Goal: Task Accomplishment & Management: Complete application form

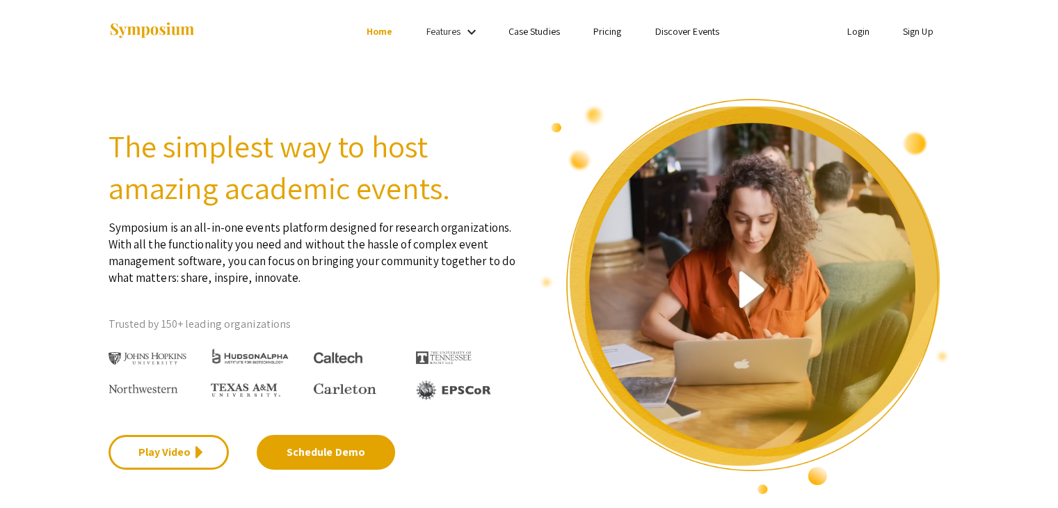
click at [918, 26] on link "Sign Up" at bounding box center [917, 31] width 31 height 13
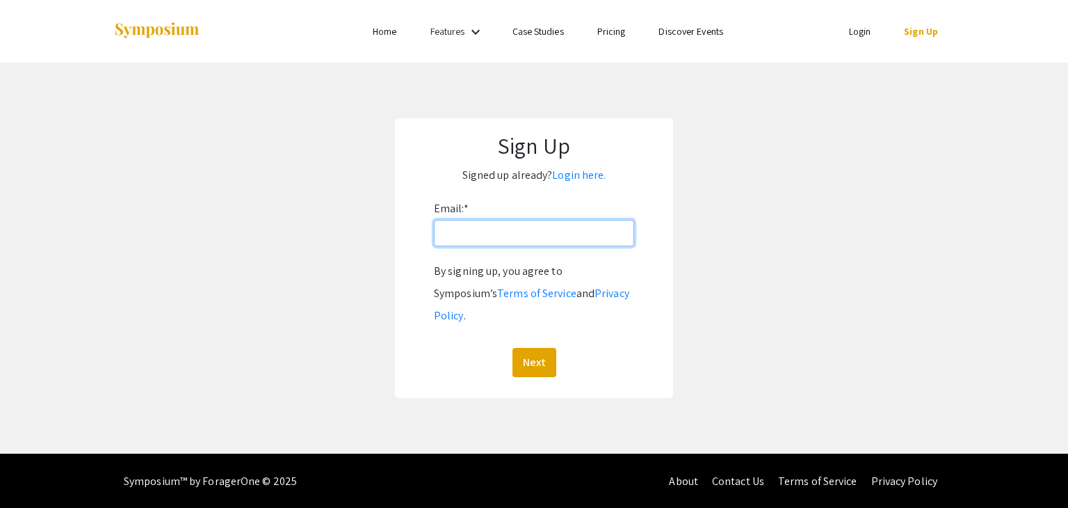
click at [566, 224] on input "Email: *" at bounding box center [534, 233] width 200 height 26
click at [512, 348] on button "Next" at bounding box center [534, 362] width 44 height 29
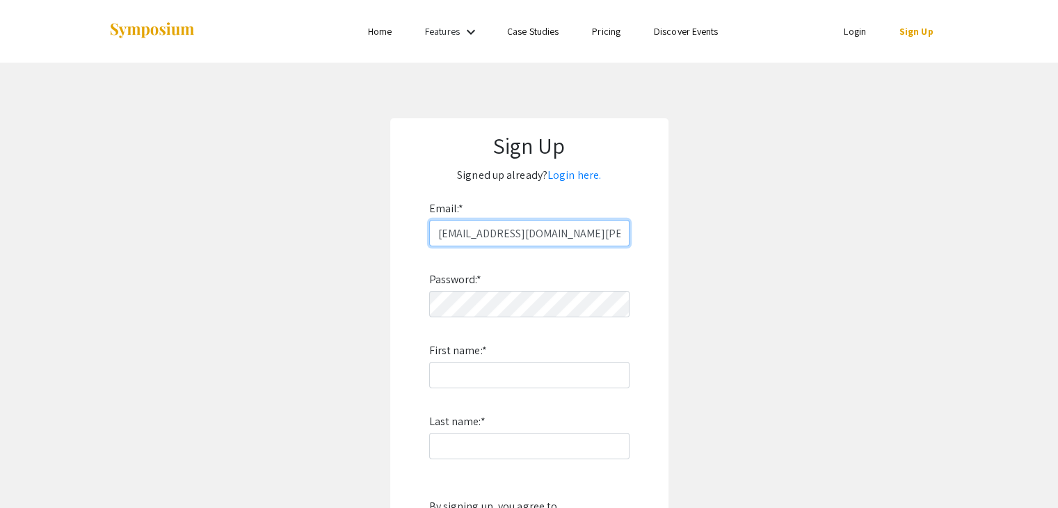
click at [523, 233] on input "rsadaqa@qatar.andrew.cmu.edu" at bounding box center [529, 233] width 200 height 26
type input "rsadaqa@qatar.cmu.edu"
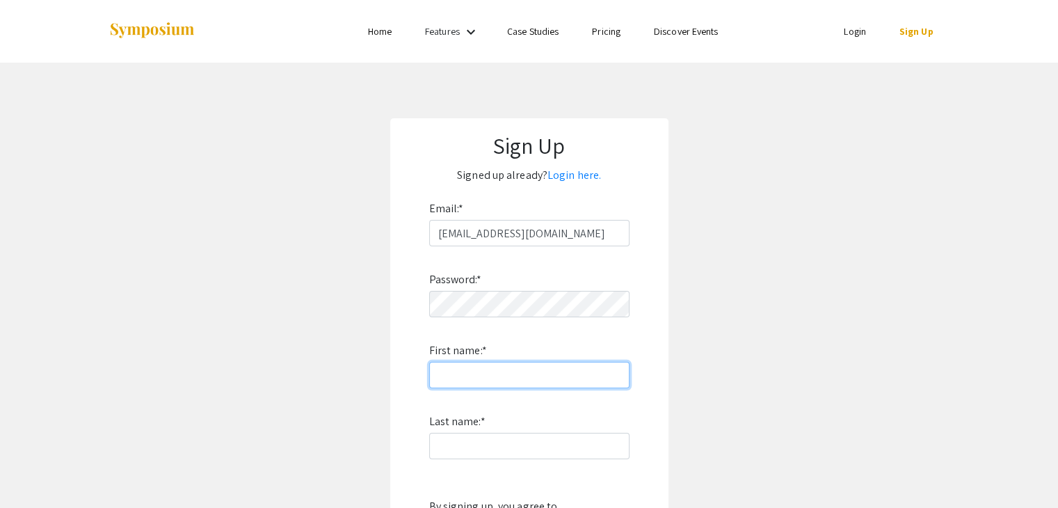
click at [493, 379] on input "First name: *" at bounding box center [529, 375] width 200 height 26
type input "Ragad"
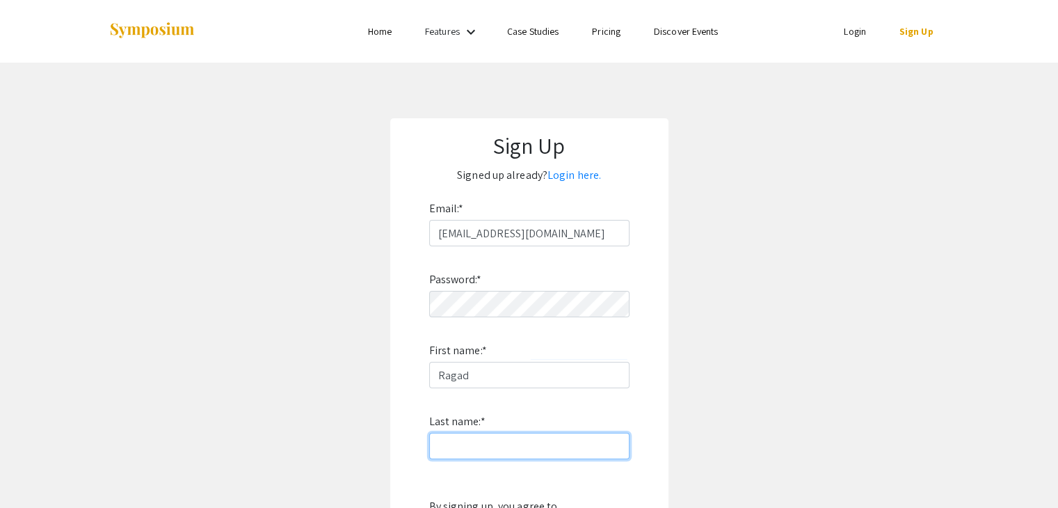
click at [468, 442] on input "Last name: *" at bounding box center [529, 445] width 200 height 26
type input "Sadaqa"
click at [700, 368] on app-signup "Sign Up Signed up already? Login here. Email: * rsadaqa@qatar.cmu.edu Password:…" at bounding box center [529, 375] width 1058 height 515
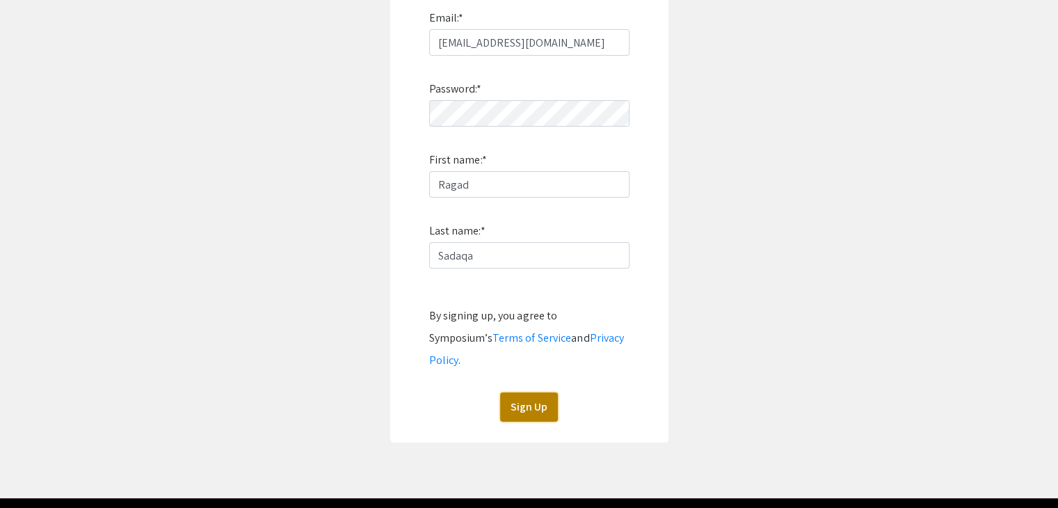
click at [533, 392] on button "Sign Up" at bounding box center [529, 406] width 58 height 29
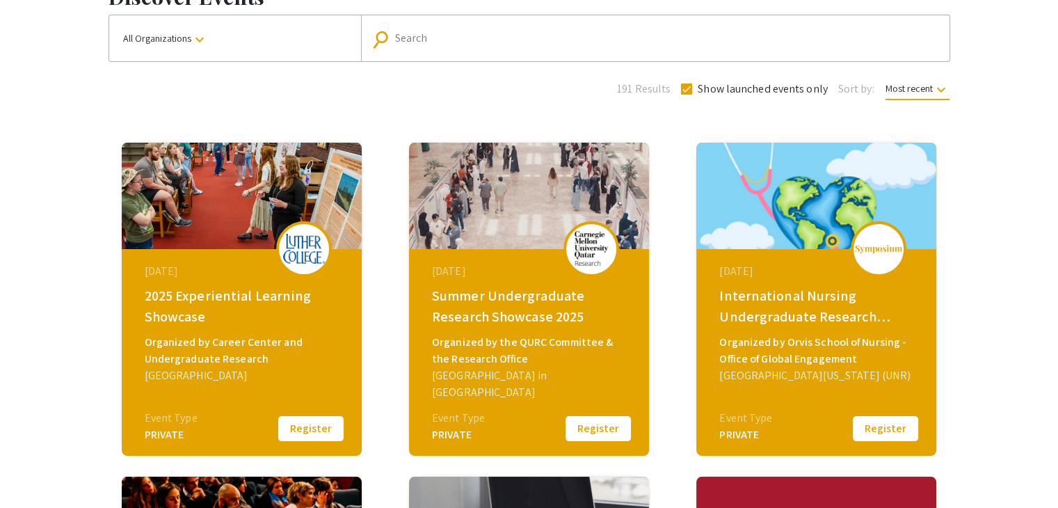
scroll to position [97, 0]
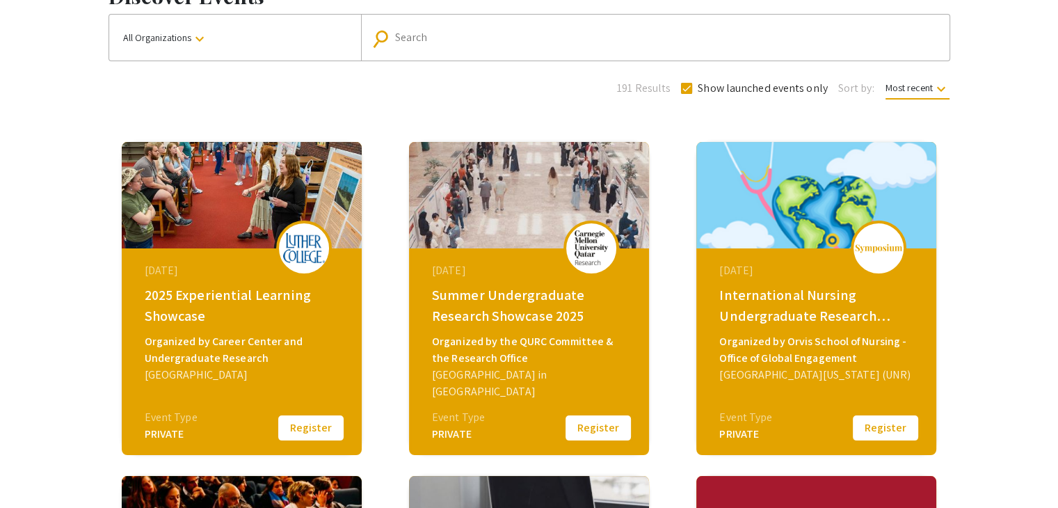
click at [601, 430] on button "Register" at bounding box center [598, 427] width 70 height 29
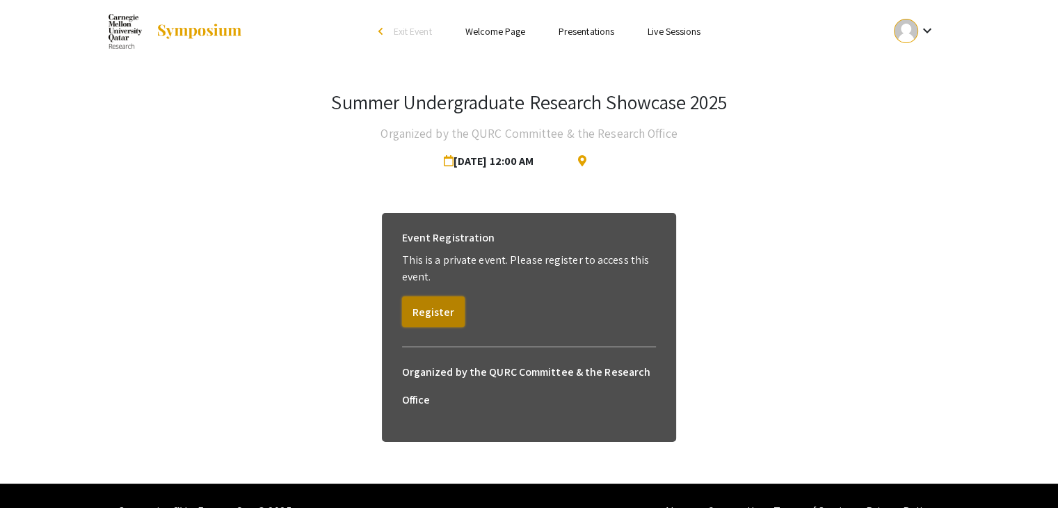
click at [442, 314] on button "Register" at bounding box center [433, 311] width 63 height 31
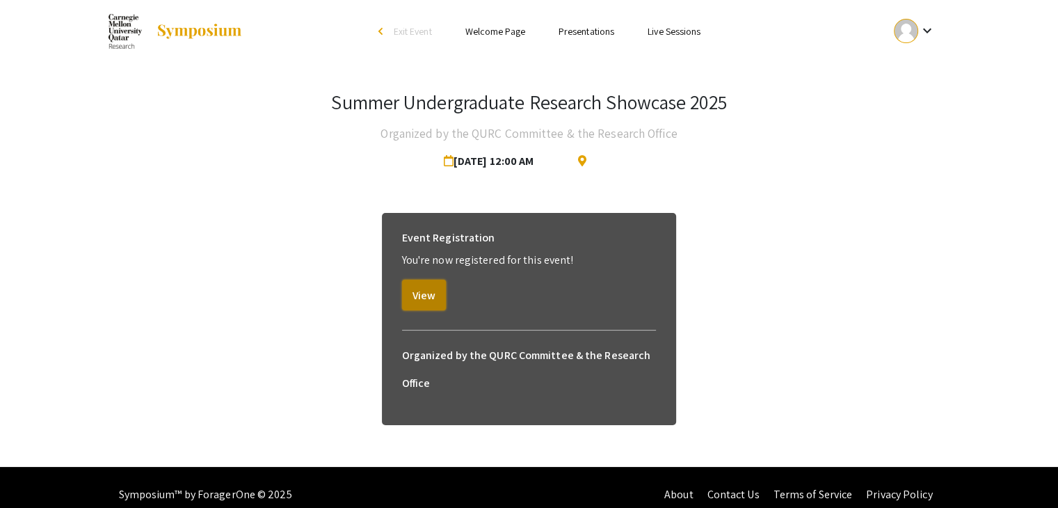
click at [426, 293] on button "View" at bounding box center [424, 295] width 44 height 31
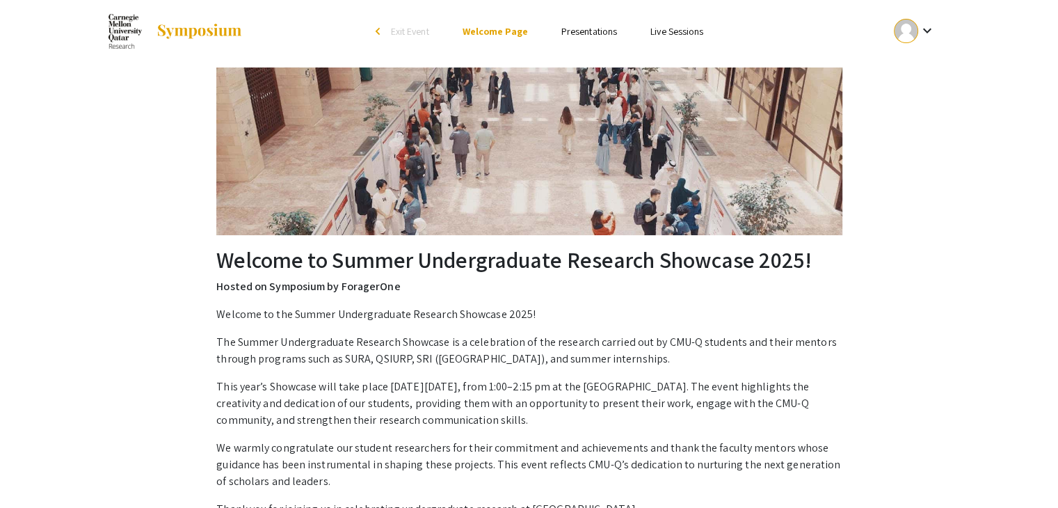
click at [375, 31] on div "arrow_back_ios" at bounding box center [379, 31] width 8 height 8
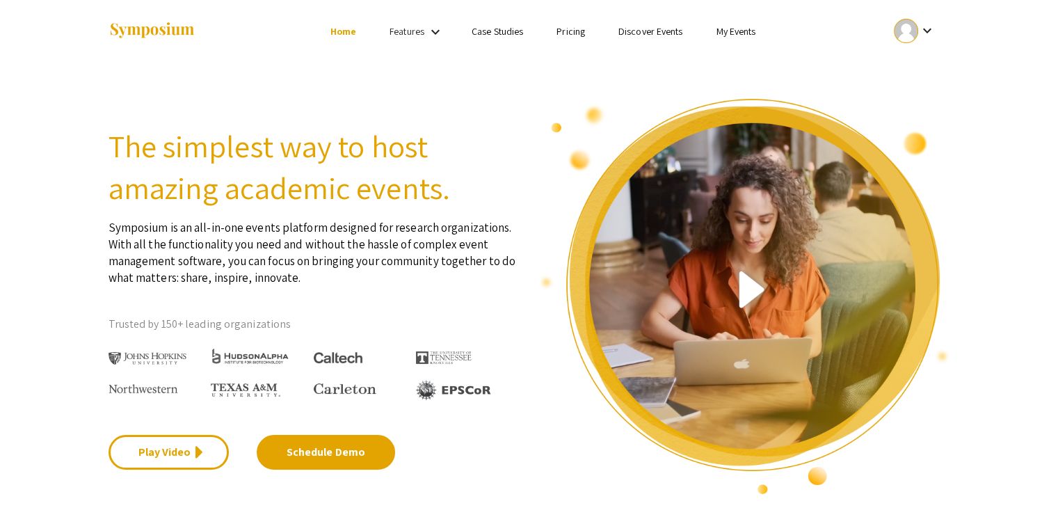
click at [659, 29] on link "Discover Events" at bounding box center [650, 31] width 65 height 13
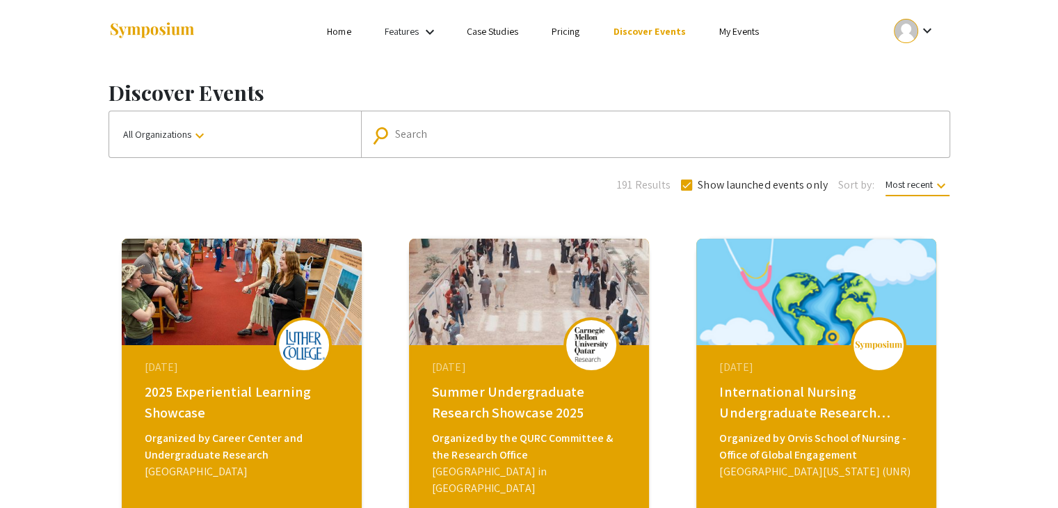
scroll to position [161, 0]
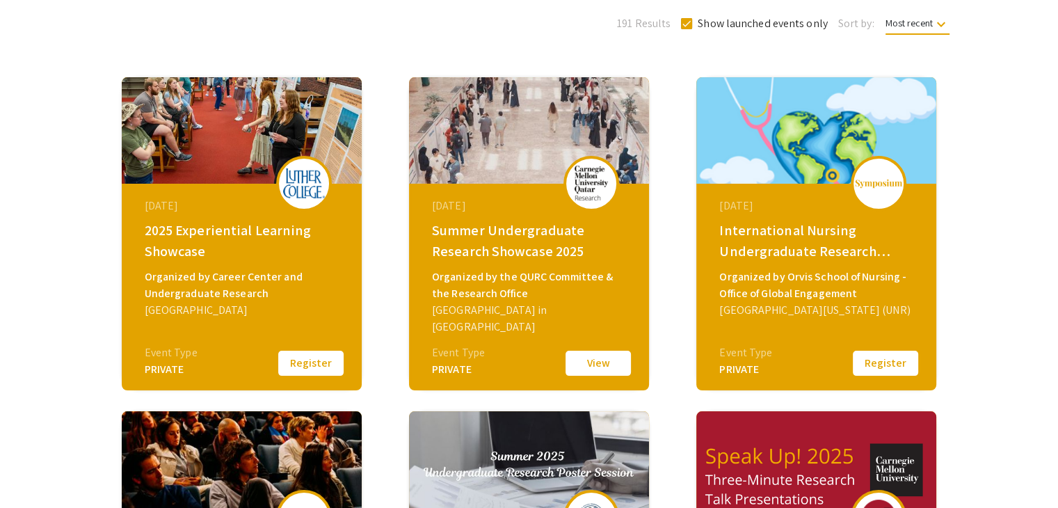
click at [535, 251] on div "Summer Undergraduate Research Showcase 2025" at bounding box center [530, 241] width 197 height 42
click at [588, 362] on button "View" at bounding box center [598, 362] width 70 height 29
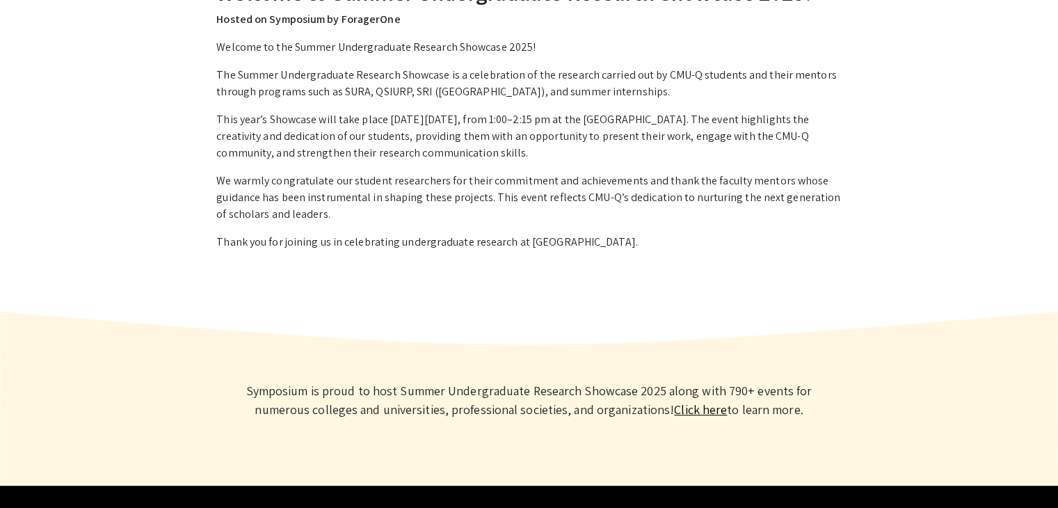
scroll to position [300, 0]
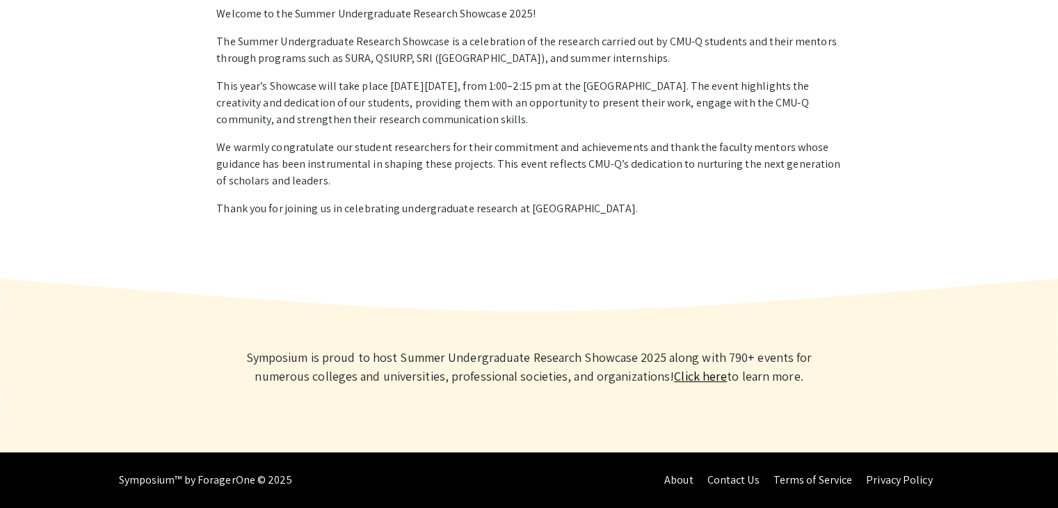
click at [712, 378] on link "Click here" at bounding box center [700, 376] width 53 height 16
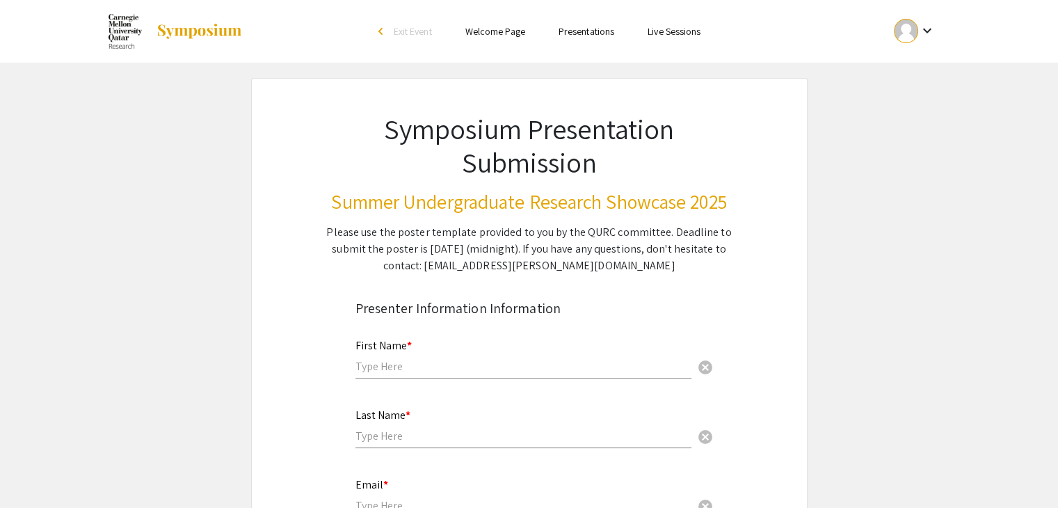
scroll to position [131, 0]
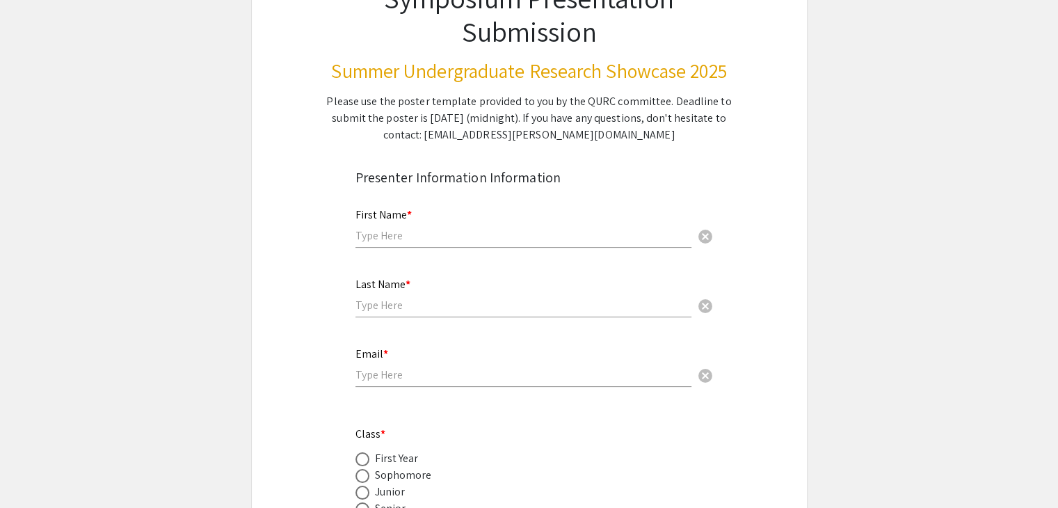
click at [448, 240] on input "text" at bounding box center [523, 235] width 336 height 15
type input "Ragad"
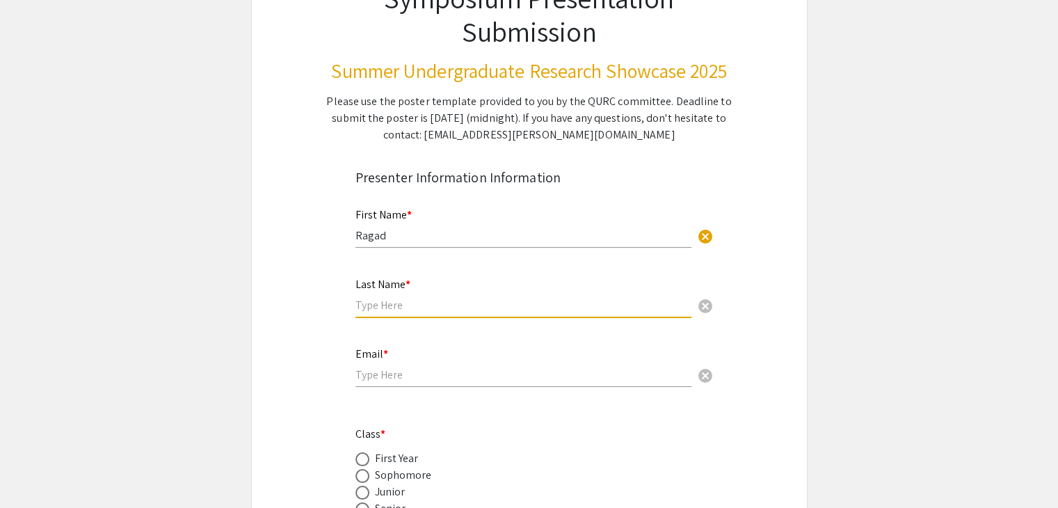
click at [399, 300] on input "text" at bounding box center [523, 305] width 336 height 15
type input "Sadaqa"
click at [373, 382] on div "Email * cancel" at bounding box center [523, 360] width 336 height 53
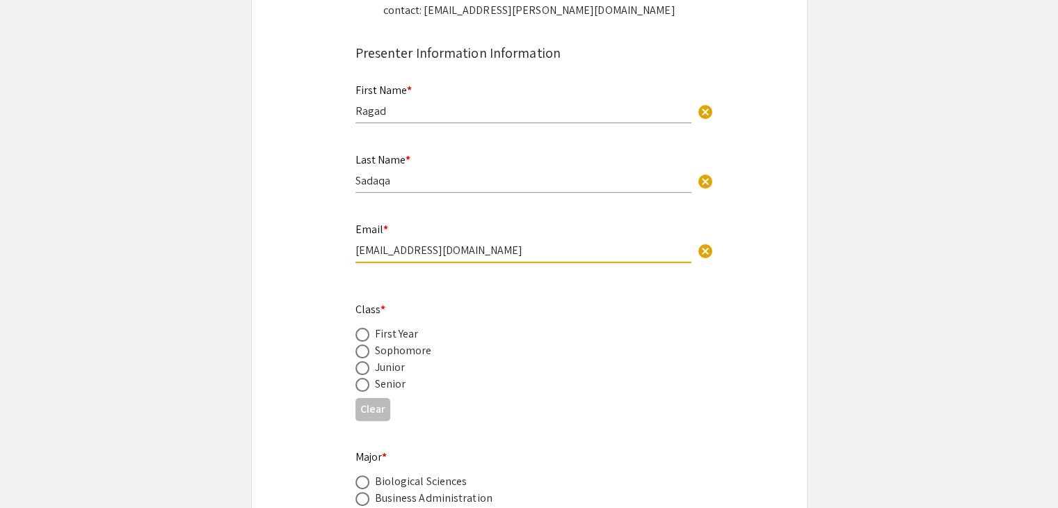
scroll to position [256, 0]
type input "rsadaqa@qatar.cmu.edu"
click at [362, 339] on span at bounding box center [362, 334] width 14 height 14
click at [362, 339] on input "radio" at bounding box center [362, 334] width 14 height 14
radio input "true"
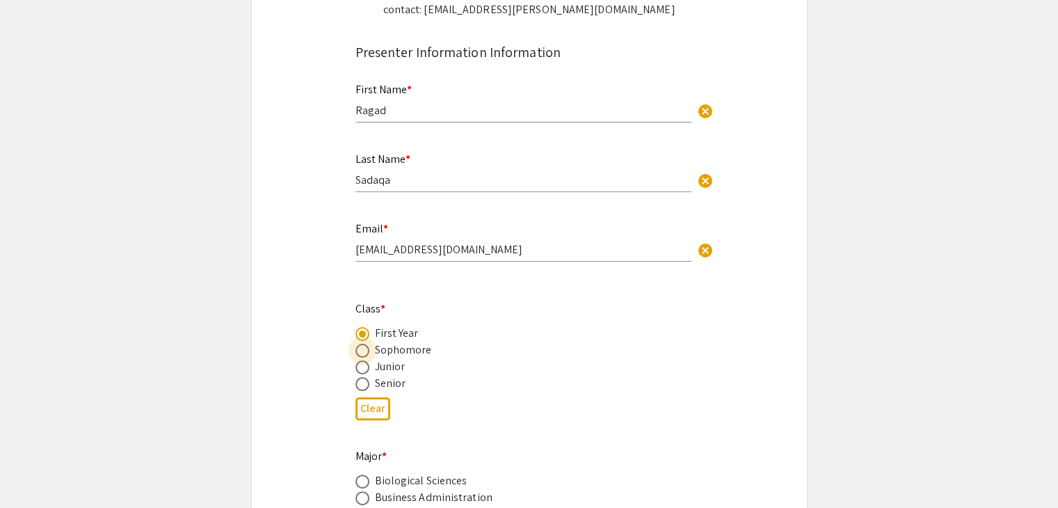
click at [364, 346] on span at bounding box center [362, 350] width 14 height 14
click at [364, 346] on input "radio" at bounding box center [362, 350] width 14 height 14
radio input "true"
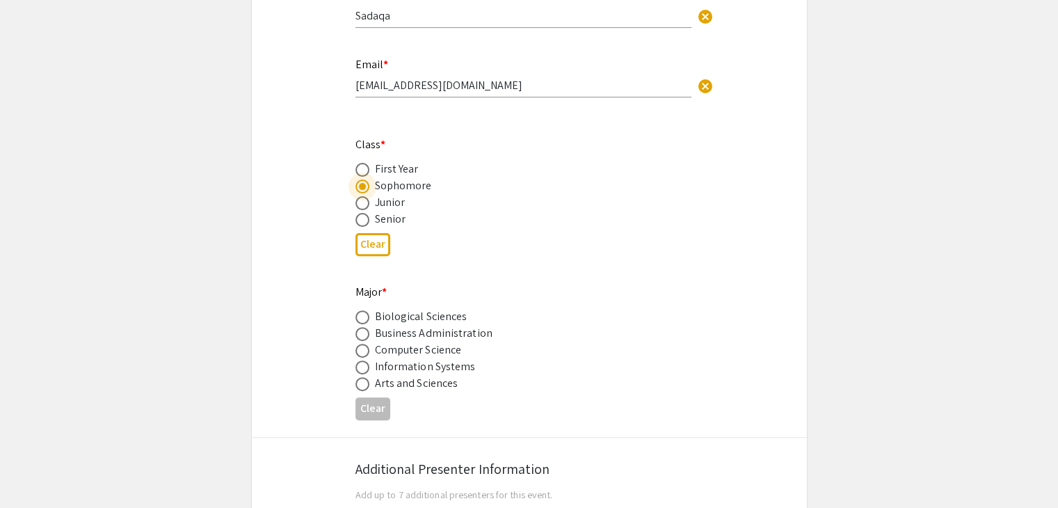
scroll to position [421, 0]
click at [360, 319] on span at bounding box center [362, 316] width 14 height 14
click at [360, 319] on input "radio" at bounding box center [362, 316] width 14 height 14
radio input "true"
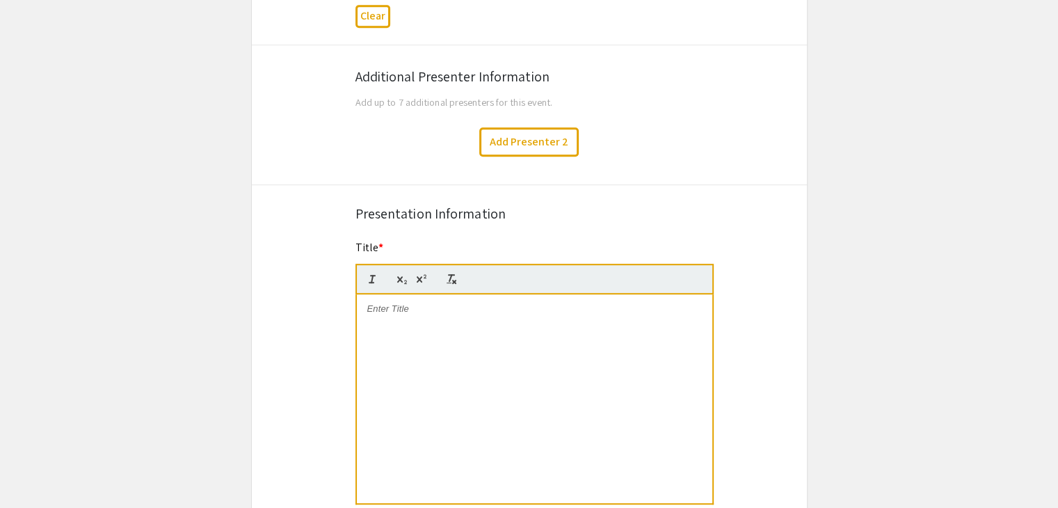
scroll to position [813, 0]
click at [526, 129] on button "Add Presenter 2" at bounding box center [528, 140] width 99 height 29
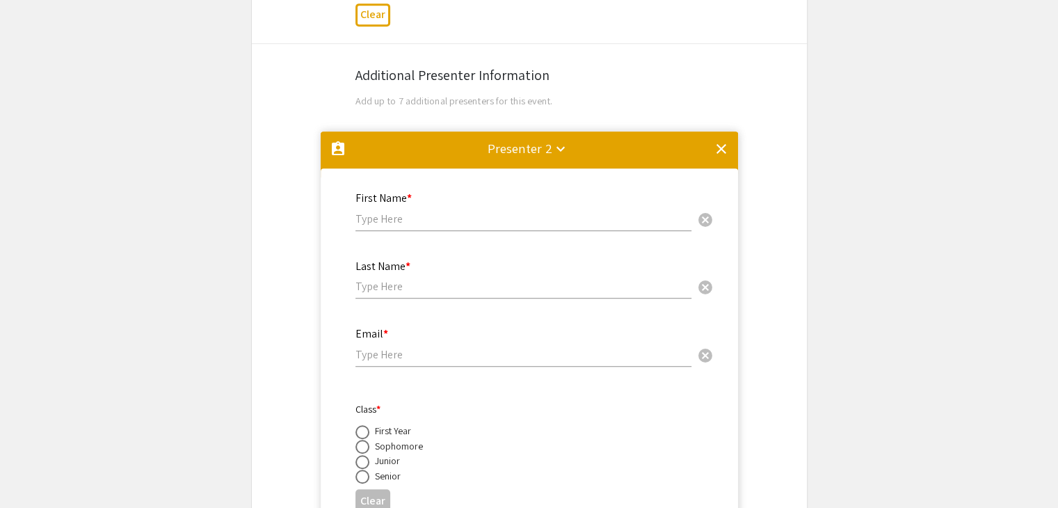
scroll to position [942, 0]
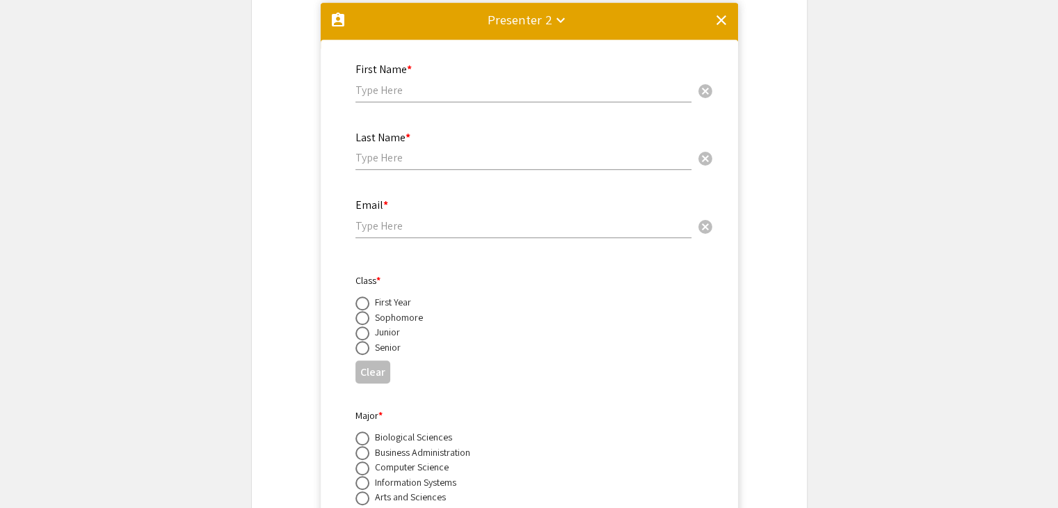
click at [428, 88] on input "text" at bounding box center [523, 90] width 336 height 15
type input "Kinley"
click at [412, 159] on input "text" at bounding box center [523, 157] width 336 height 15
type input "Yangzom"
click at [408, 218] on input "email" at bounding box center [523, 225] width 336 height 15
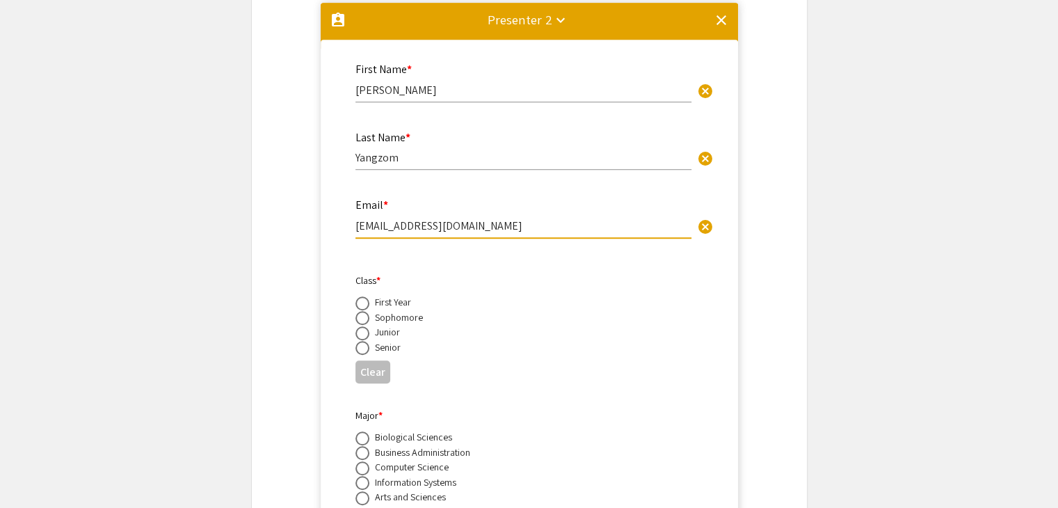
type input "kyangzom@qatar.cmu.edu"
click at [359, 314] on span at bounding box center [362, 318] width 14 height 14
click at [359, 314] on input "radio" at bounding box center [362, 318] width 14 height 14
radio input "true"
click at [363, 435] on span at bounding box center [362, 438] width 14 height 14
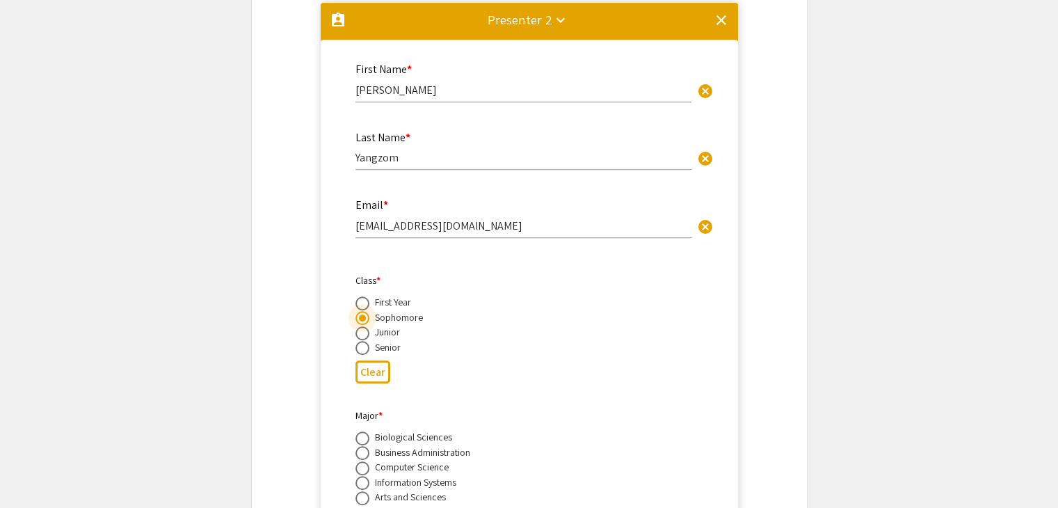
click at [363, 435] on input "radio" at bounding box center [362, 438] width 14 height 14
radio input "true"
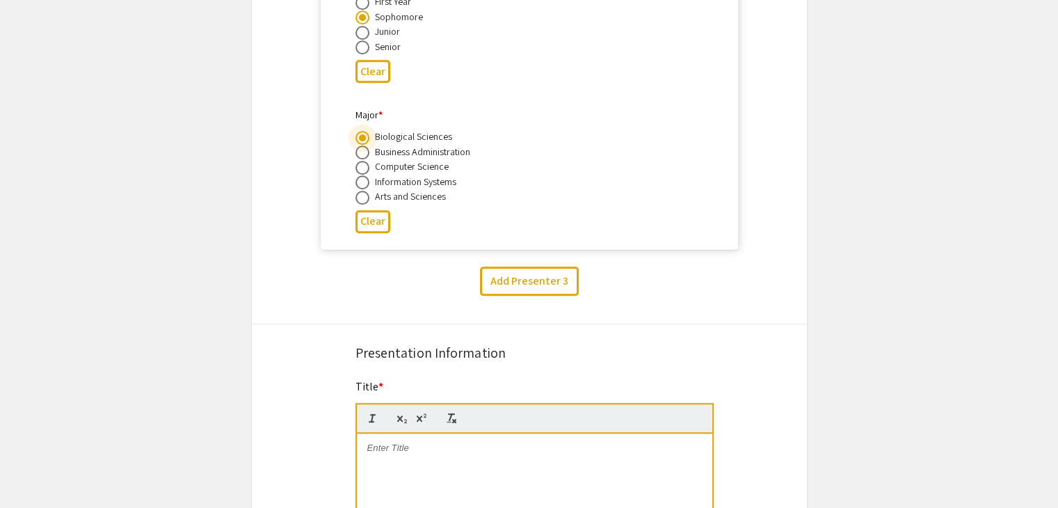
scroll to position [1373, 0]
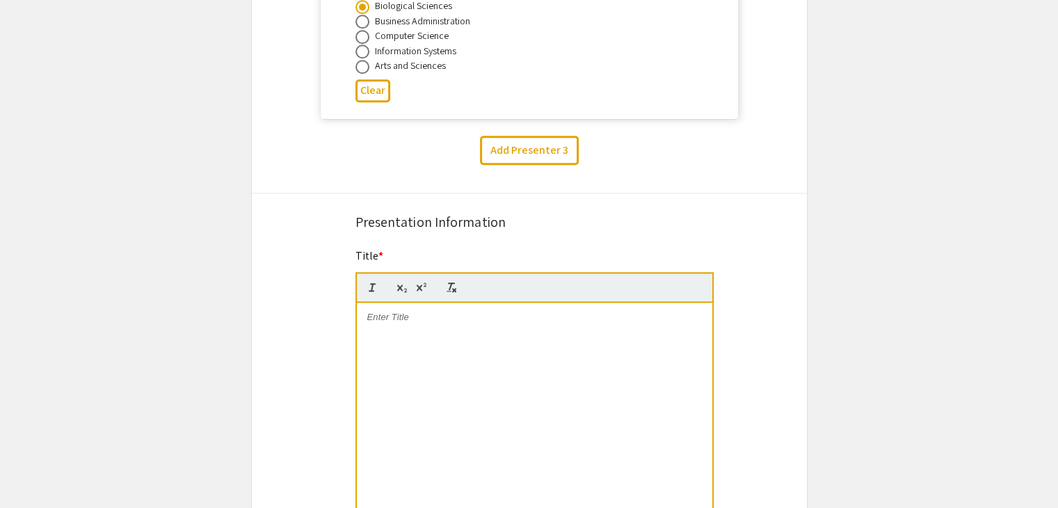
click at [497, 371] on div at bounding box center [534, 406] width 355 height 209
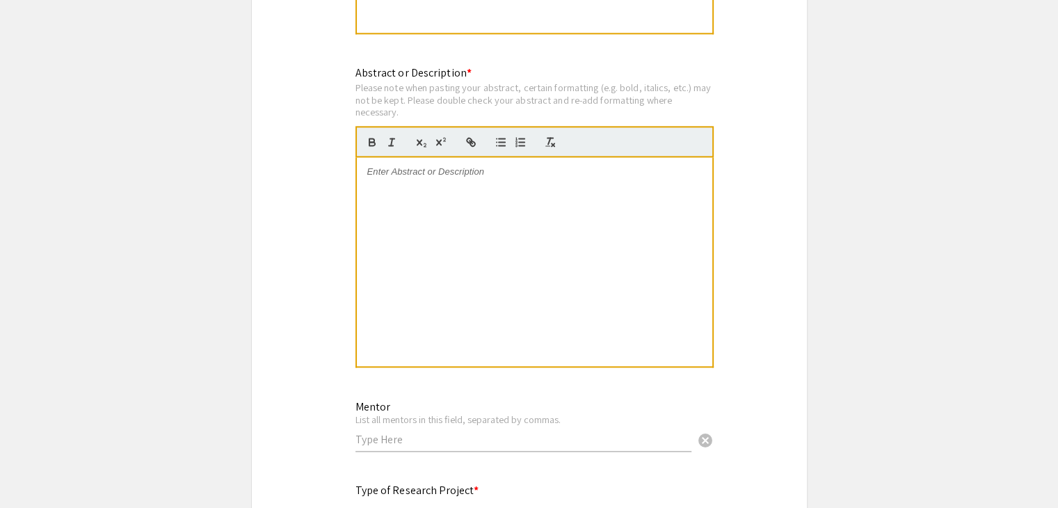
scroll to position [1852, 0]
click at [588, 202] on div at bounding box center [534, 260] width 355 height 209
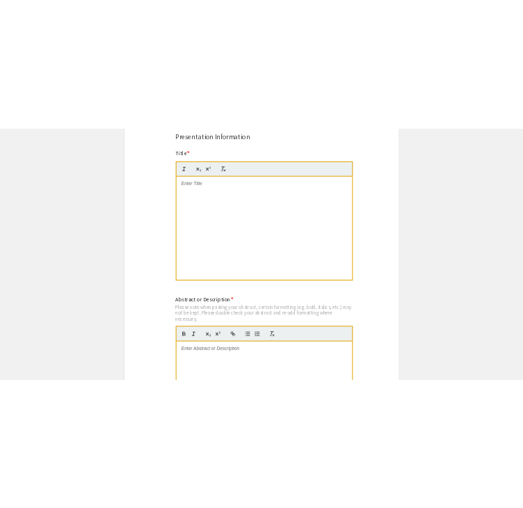
scroll to position [1569, 0]
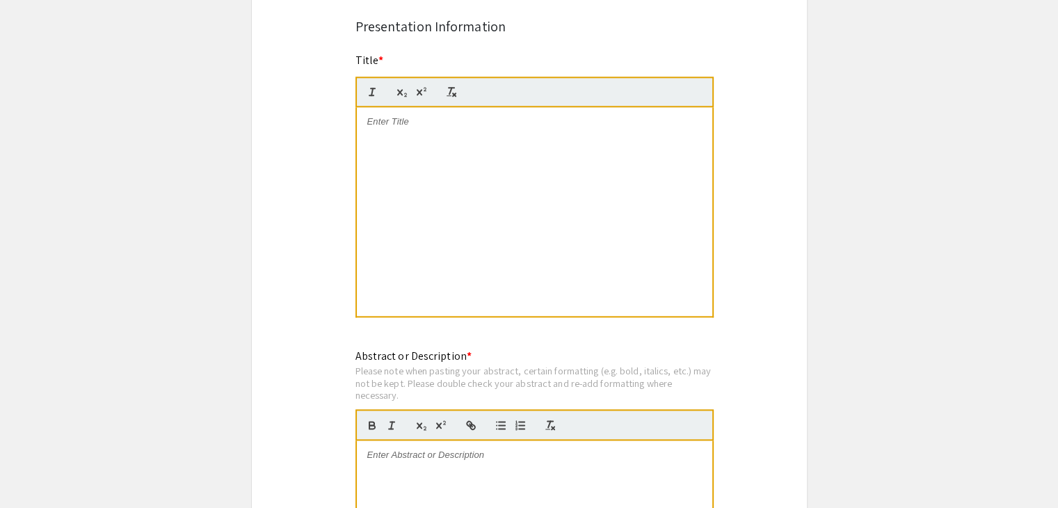
click at [562, 232] on div at bounding box center [534, 211] width 355 height 209
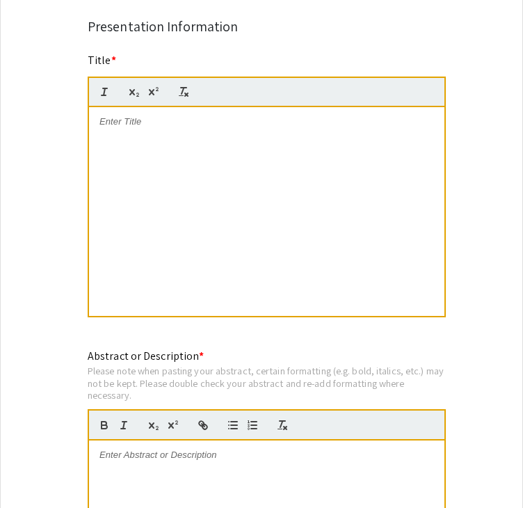
click at [295, 138] on div at bounding box center [266, 211] width 355 height 209
drag, startPoint x: 200, startPoint y: 155, endPoint x: 47, endPoint y: 92, distance: 164.9
click at [230, 115] on p "Deleting the pilU Gene in Pseudomonas Aeruginosa" at bounding box center [266, 121] width 334 height 13
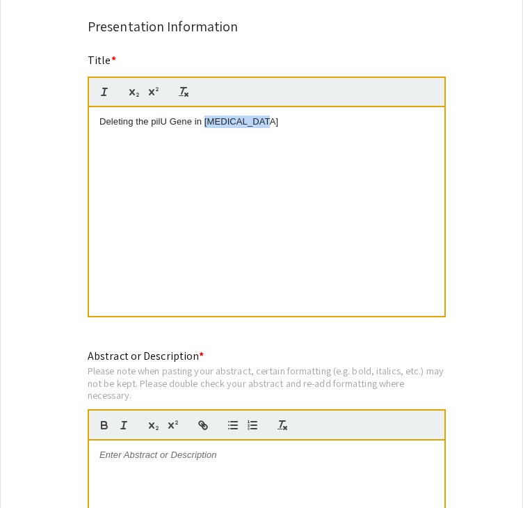
click at [230, 115] on p "Deleting the pilU Gene in Pseudomonas Aeruginosa" at bounding box center [266, 121] width 334 height 13
click at [269, 115] on p "Deleting the pilU Gene in Pseudomonas Aeruginosa" at bounding box center [266, 121] width 334 height 13
click at [348, 147] on div "Deleting the pilU Gene in Pseudomonas a eruginosa" at bounding box center [266, 211] width 355 height 209
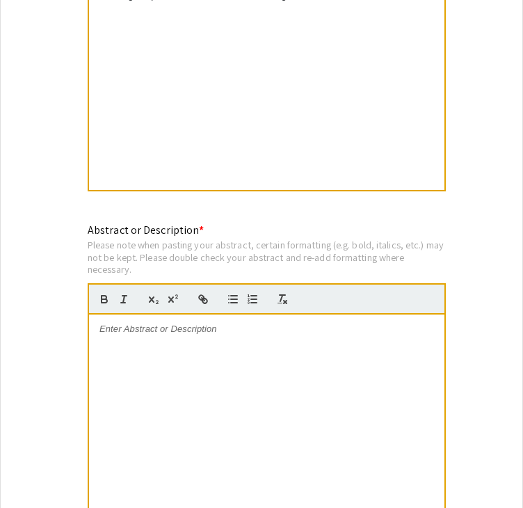
click at [225, 366] on div at bounding box center [266, 418] width 355 height 209
click at [357, 367] on div at bounding box center [266, 418] width 355 height 209
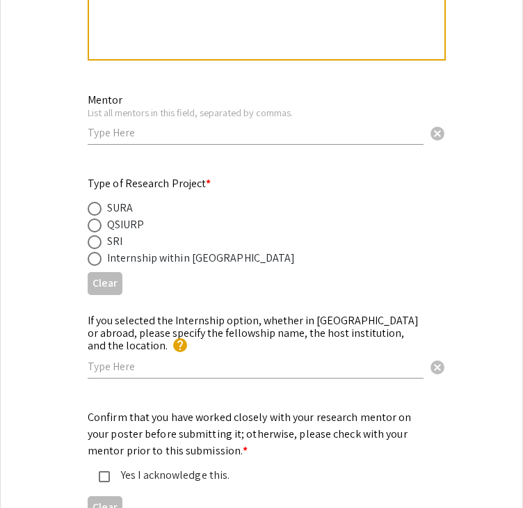
scroll to position [2169, 0]
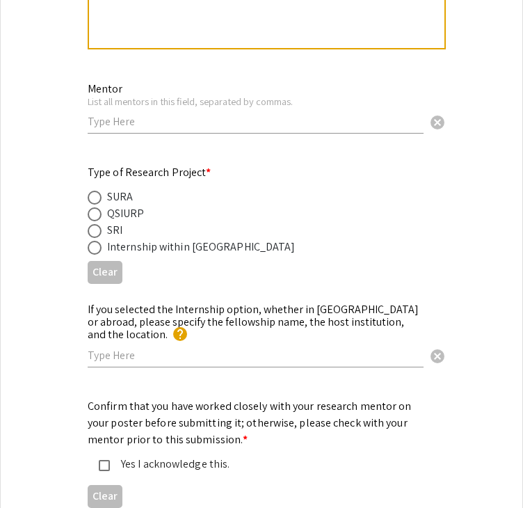
click at [186, 108] on div "Mentor List all mentors in this field, separated by commas. cancel" at bounding box center [256, 101] width 336 height 65
type input "C"
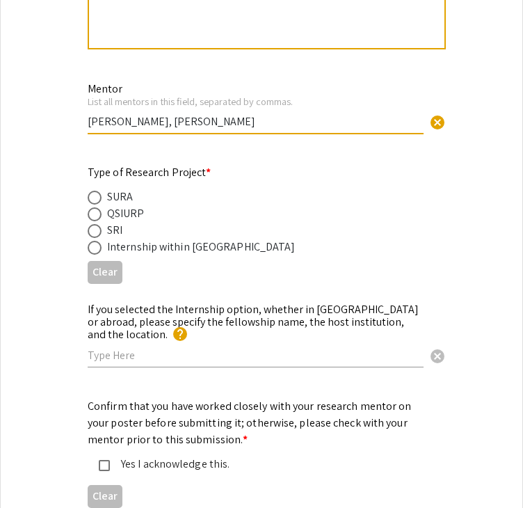
type input "Dr. Catherine Armbruster, Dr. Elizabeth Knorr"
click at [96, 193] on span at bounding box center [95, 198] width 14 height 14
click at [96, 193] on input "radio" at bounding box center [95, 198] width 14 height 14
radio input "true"
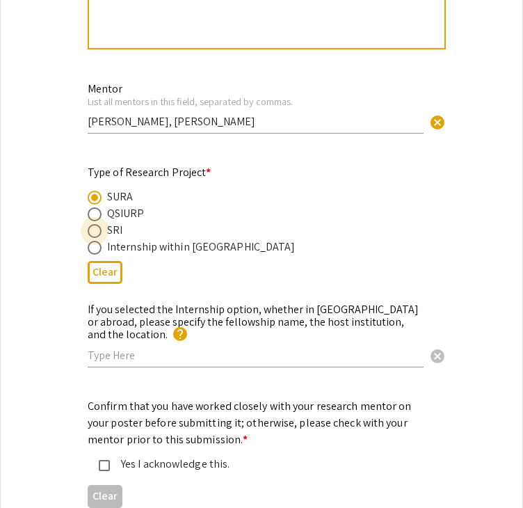
click at [95, 227] on span at bounding box center [95, 231] width 14 height 14
click at [95, 227] on input "radio" at bounding box center [95, 231] width 14 height 14
radio input "true"
click at [124, 351] on div "If you selected the Internship option, whether in Qatar or abroad, please speci…" at bounding box center [256, 335] width 336 height 92
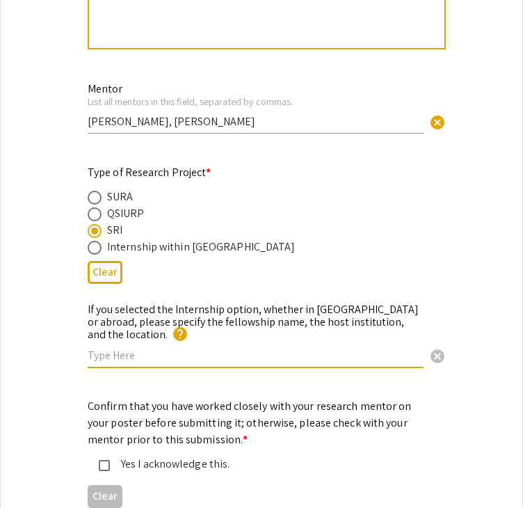
click at [118, 348] on input "text" at bounding box center [256, 355] width 336 height 15
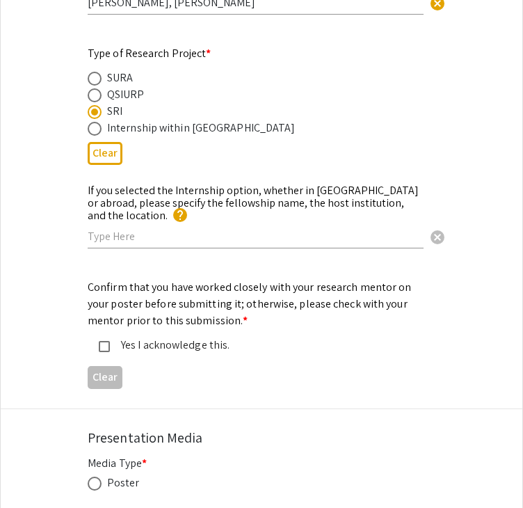
click at [111, 337] on div "Yes I acknowledge this." at bounding box center [256, 345] width 292 height 17
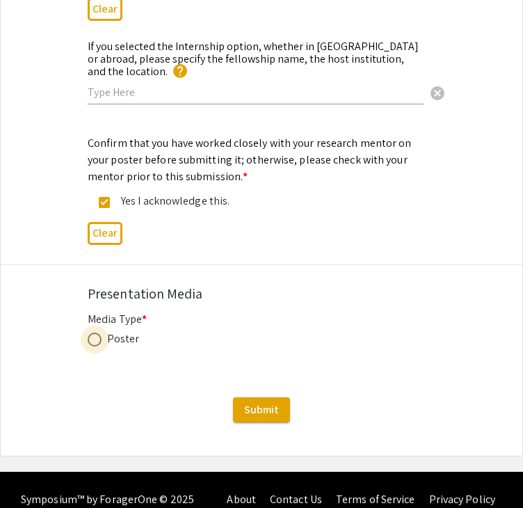
click at [99, 332] on span at bounding box center [95, 339] width 14 height 14
click at [99, 332] on input "radio" at bounding box center [95, 339] width 14 height 14
radio input "true"
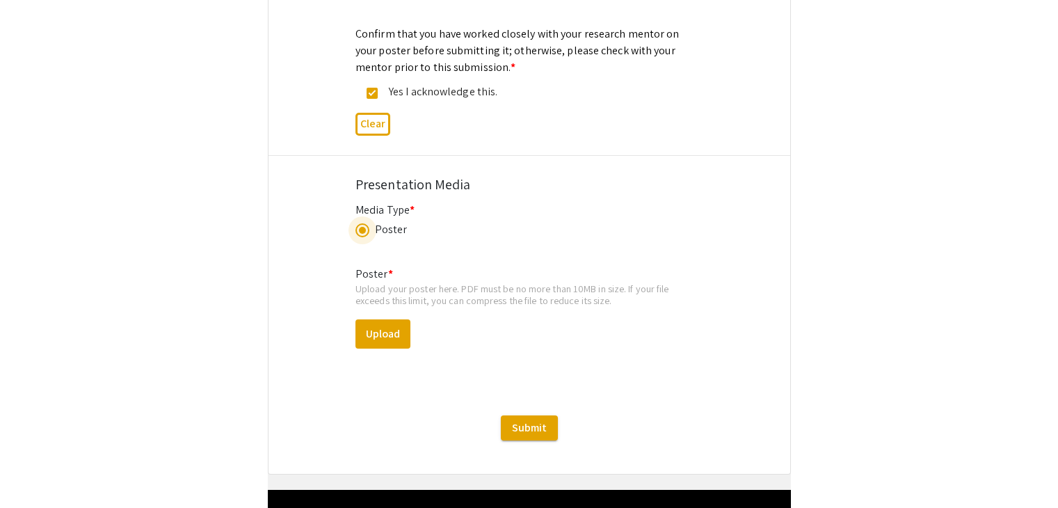
scroll to position [2547, 0]
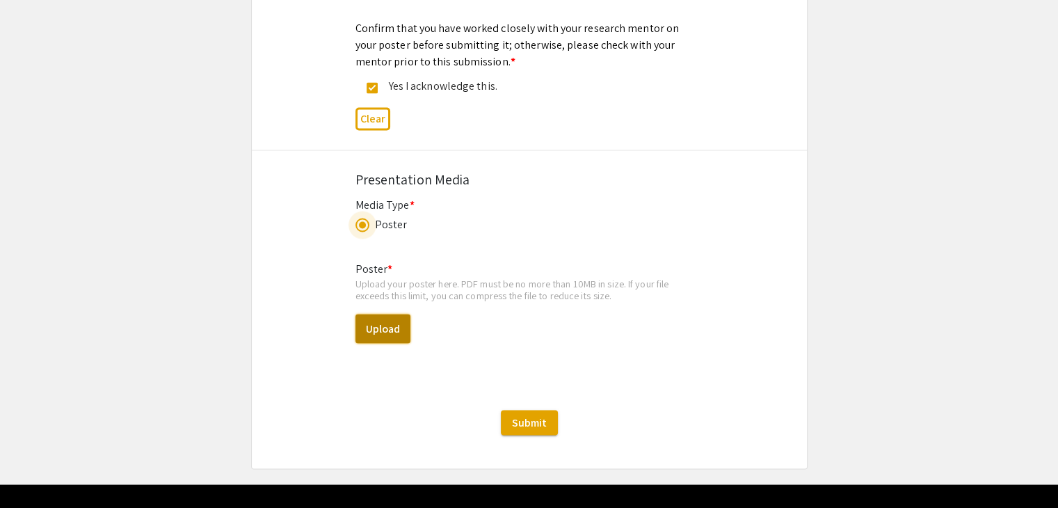
click at [394, 314] on button "Upload" at bounding box center [382, 328] width 55 height 29
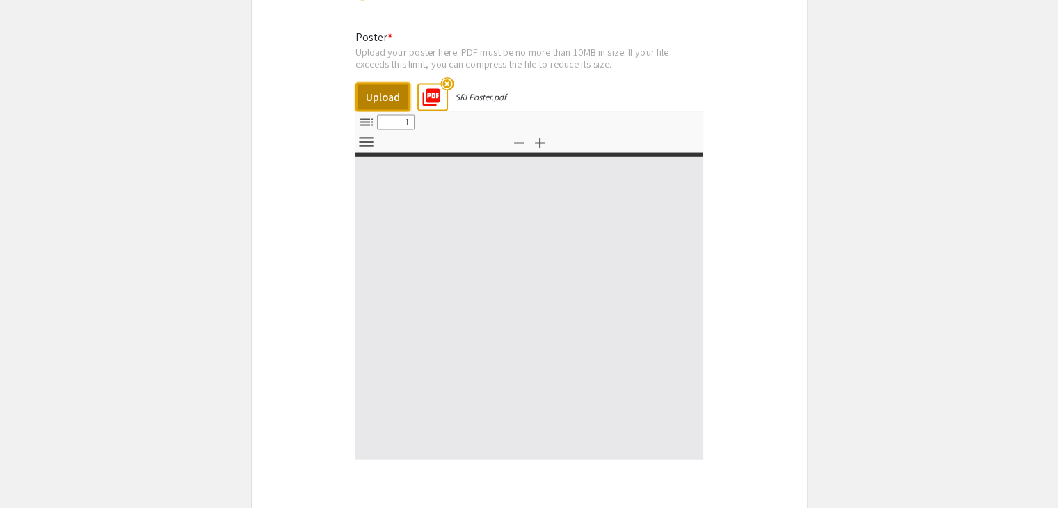
select select "custom"
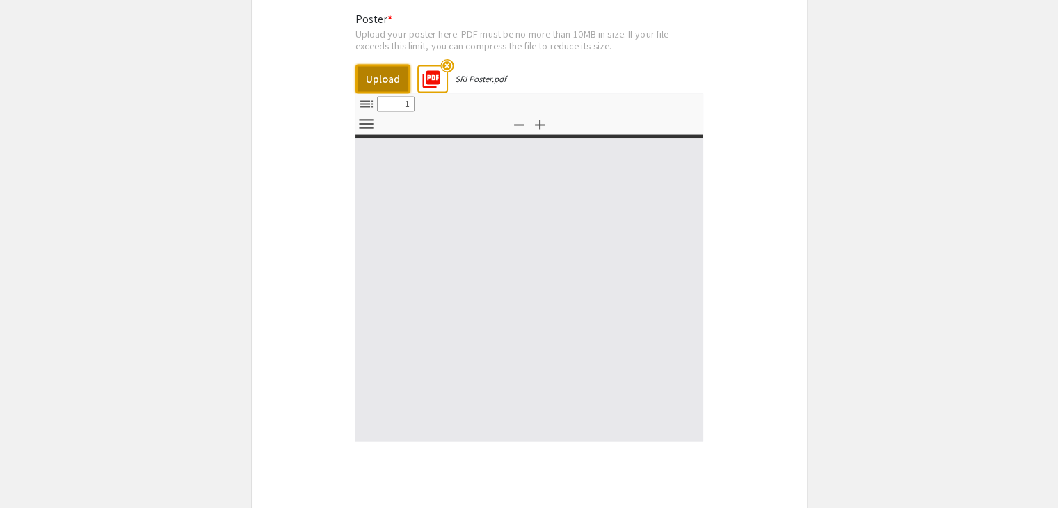
type input "0"
select select "custom"
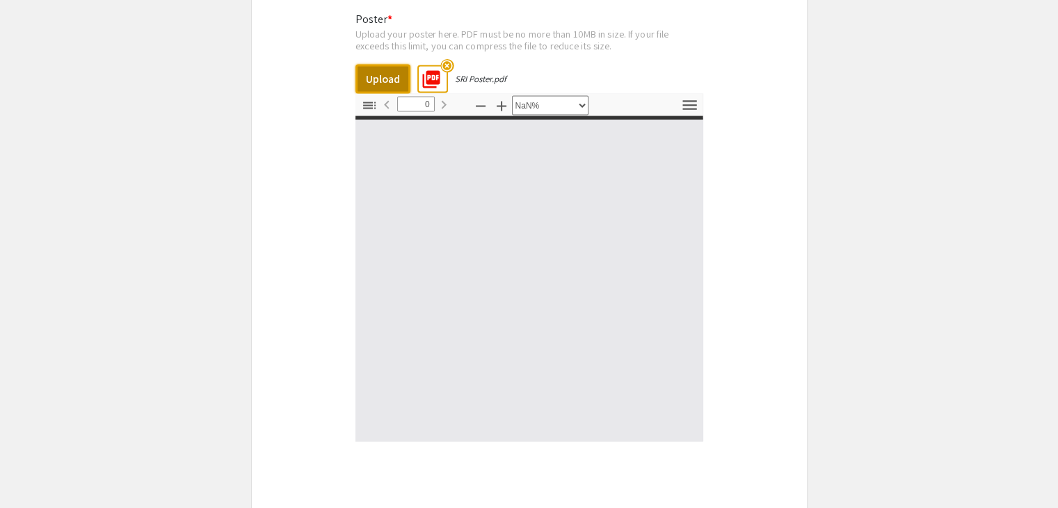
type input "1"
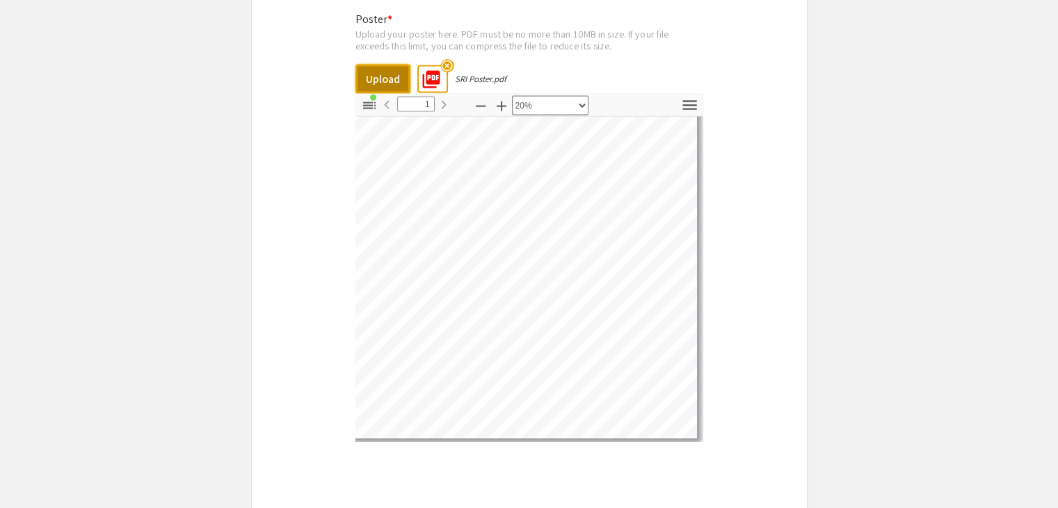
scroll to position [0, 47]
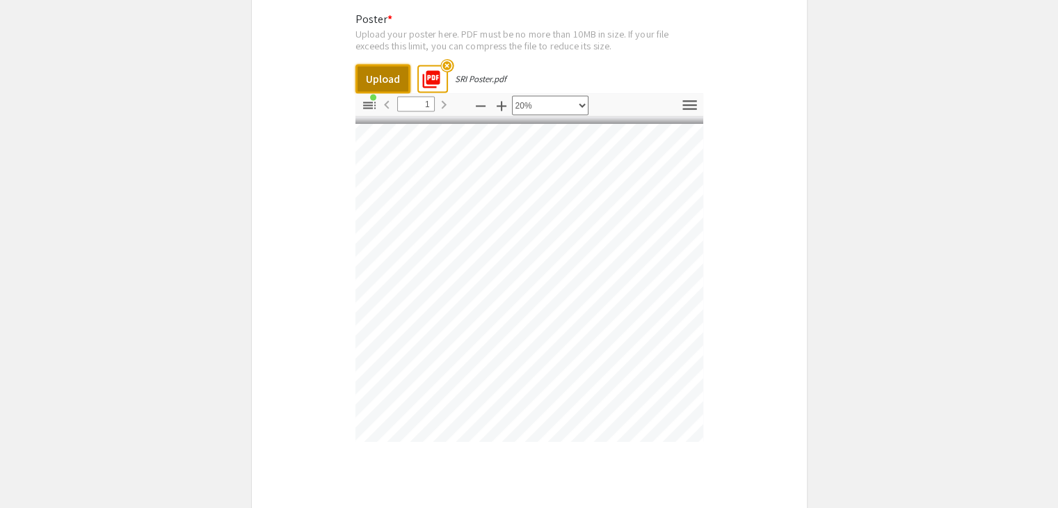
select select "custom"
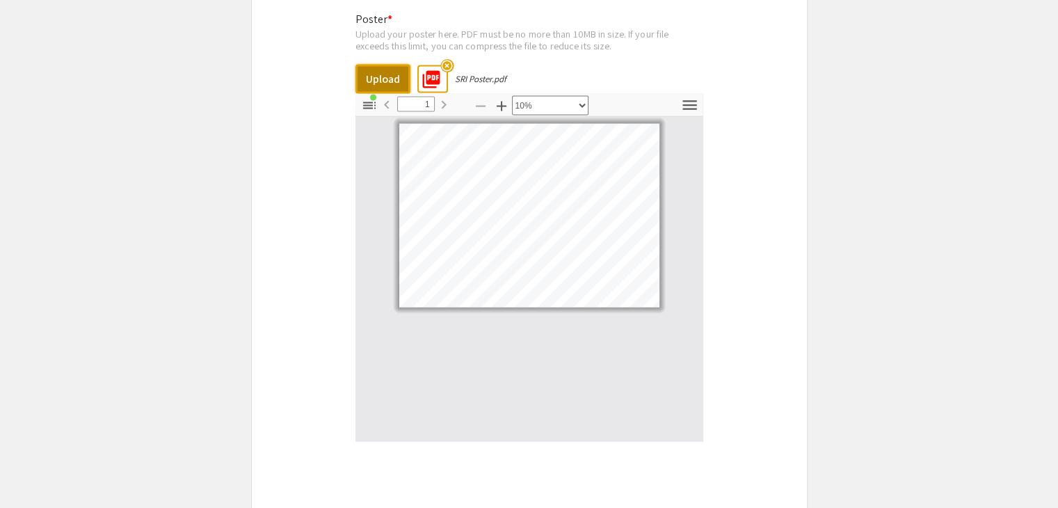
scroll to position [2923, 0]
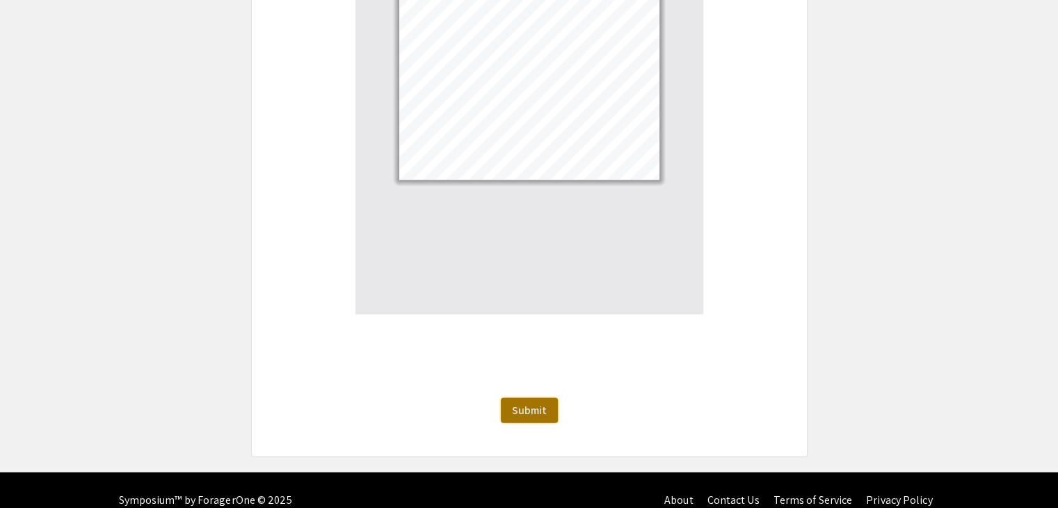
click at [523, 403] on span "Submit" at bounding box center [529, 410] width 35 height 15
